Goal: Information Seeking & Learning: Learn about a topic

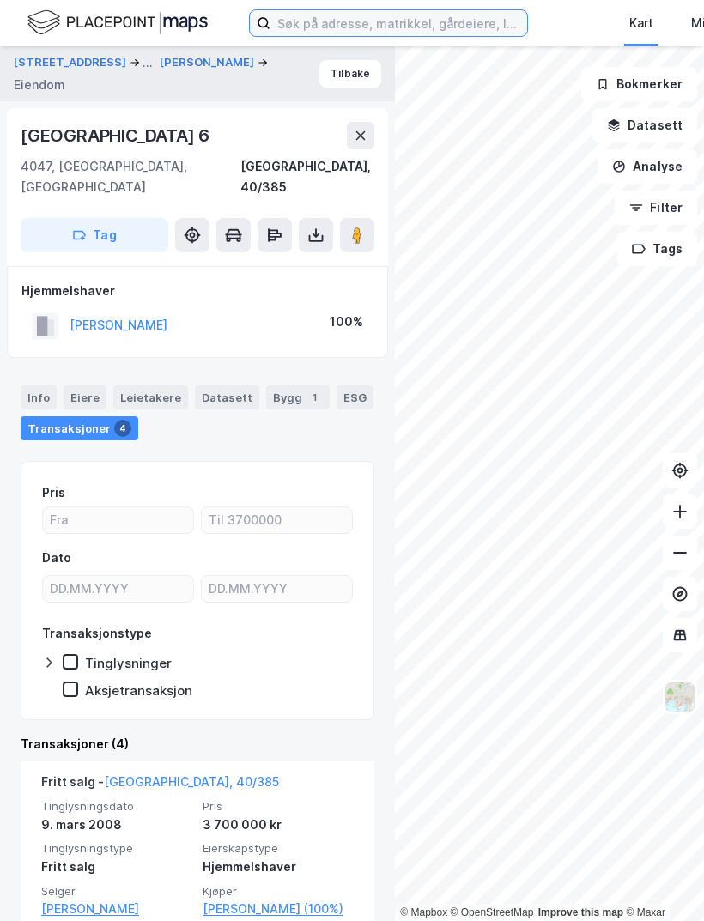
click at [329, 21] on input at bounding box center [398, 23] width 257 height 26
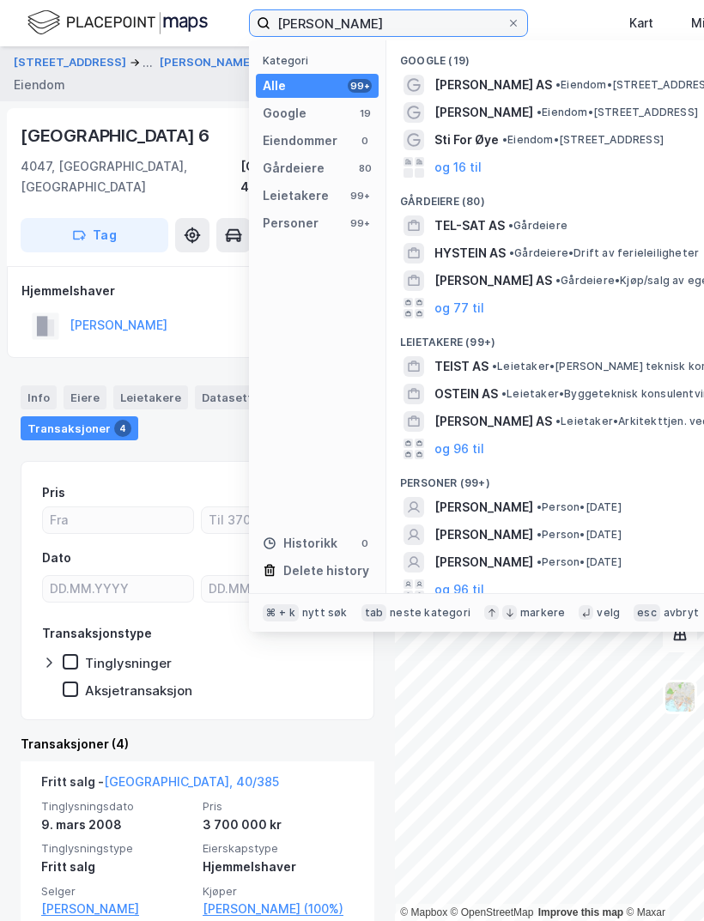
type input "[PERSON_NAME]"
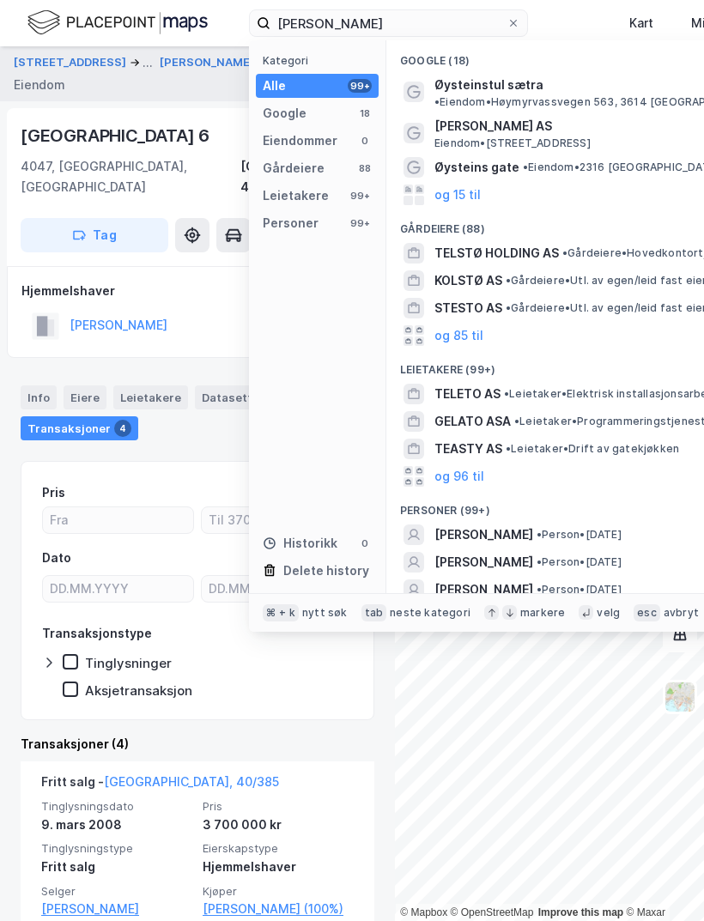
click at [496, 521] on div "[PERSON_NAME] • Person • [DATE]" at bounding box center [626, 534] width 453 height 27
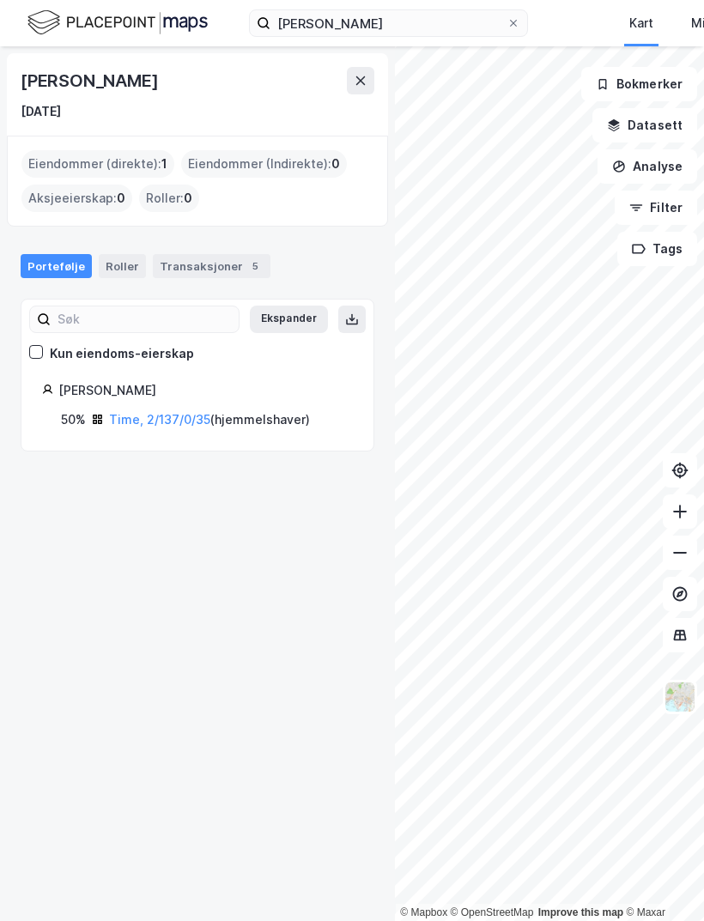
click at [160, 412] on link "Time, 2/137/0/35" at bounding box center [159, 419] width 101 height 15
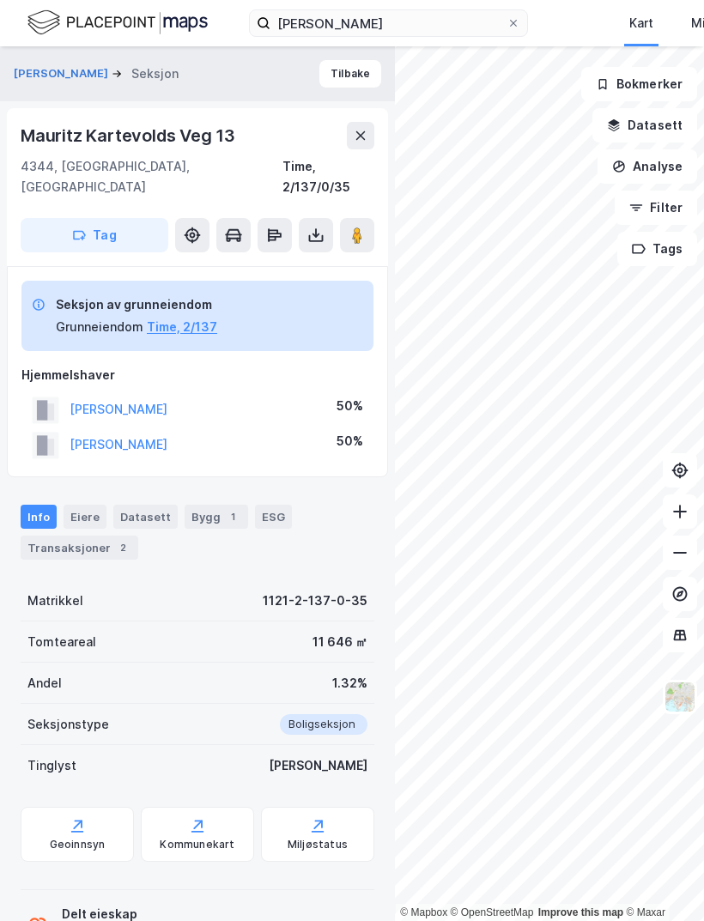
scroll to position [55, 0]
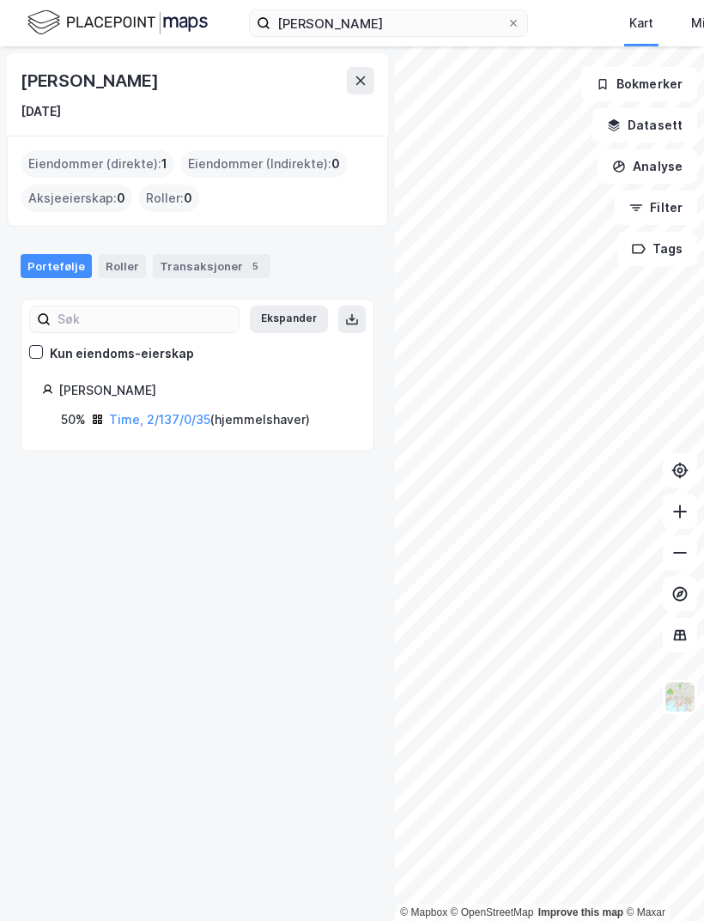
click at [51, 151] on div "Eiendommer (direkte) : 1" at bounding box center [97, 163] width 153 height 27
click at [71, 159] on div "Eiendommer (direkte) : 1" at bounding box center [97, 163] width 153 height 27
click at [155, 421] on link "Time, 2/137/0/35" at bounding box center [159, 419] width 101 height 15
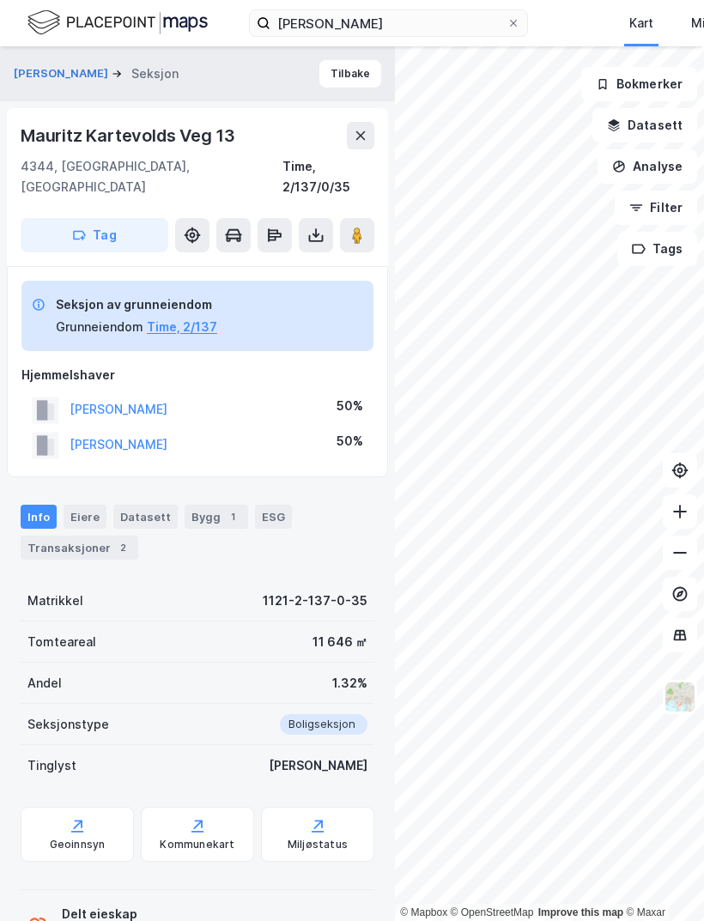
scroll to position [55, 0]
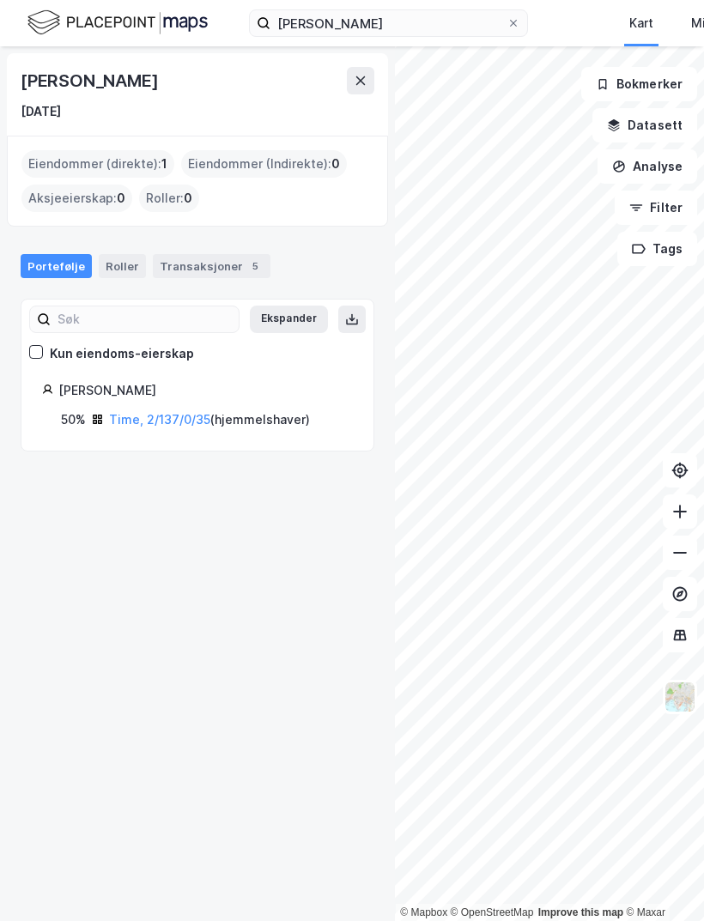
click at [205, 259] on div "Transaksjoner 5" at bounding box center [212, 266] width 118 height 24
